Goal: Check status: Check status

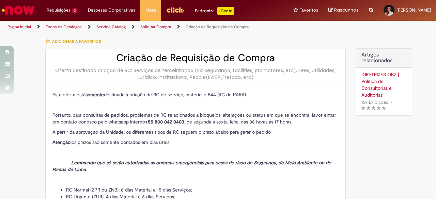
click at [0, 0] on link "Exibir Todas as Solicitações" at bounding box center [0, 0] width 0 height 0
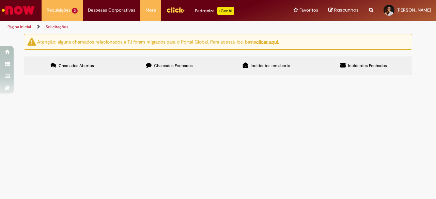
click at [190, 68] on label "Chamados Fechados" at bounding box center [169, 66] width 97 height 18
click at [0, 0] on span "Oi, tudo bem? Gostaria de solicitar esse pedido para os cadernos que entregarem…" at bounding box center [0, 0] width 0 height 0
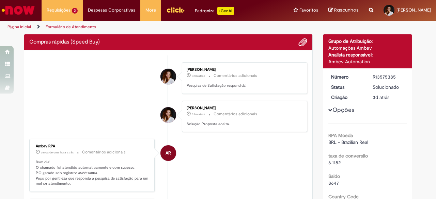
click at [88, 170] on p "Bom dia! O chamado foi atendido automaticamente e com sucesso. P.O gerado sob r…" at bounding box center [93, 173] width 114 height 27
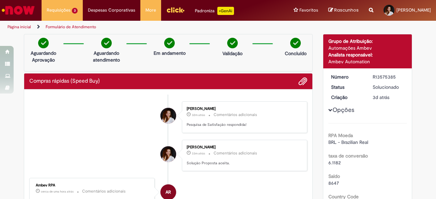
copy p "4522114804"
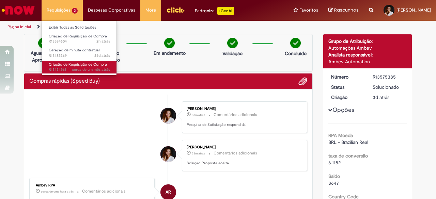
click at [71, 68] on span "cerca de um mês atrás cerca de um mês atrás R13434961" at bounding box center [79, 69] width 61 height 5
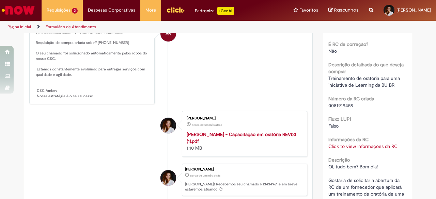
scroll to position [205, 0]
